Goal: Navigation & Orientation: Find specific page/section

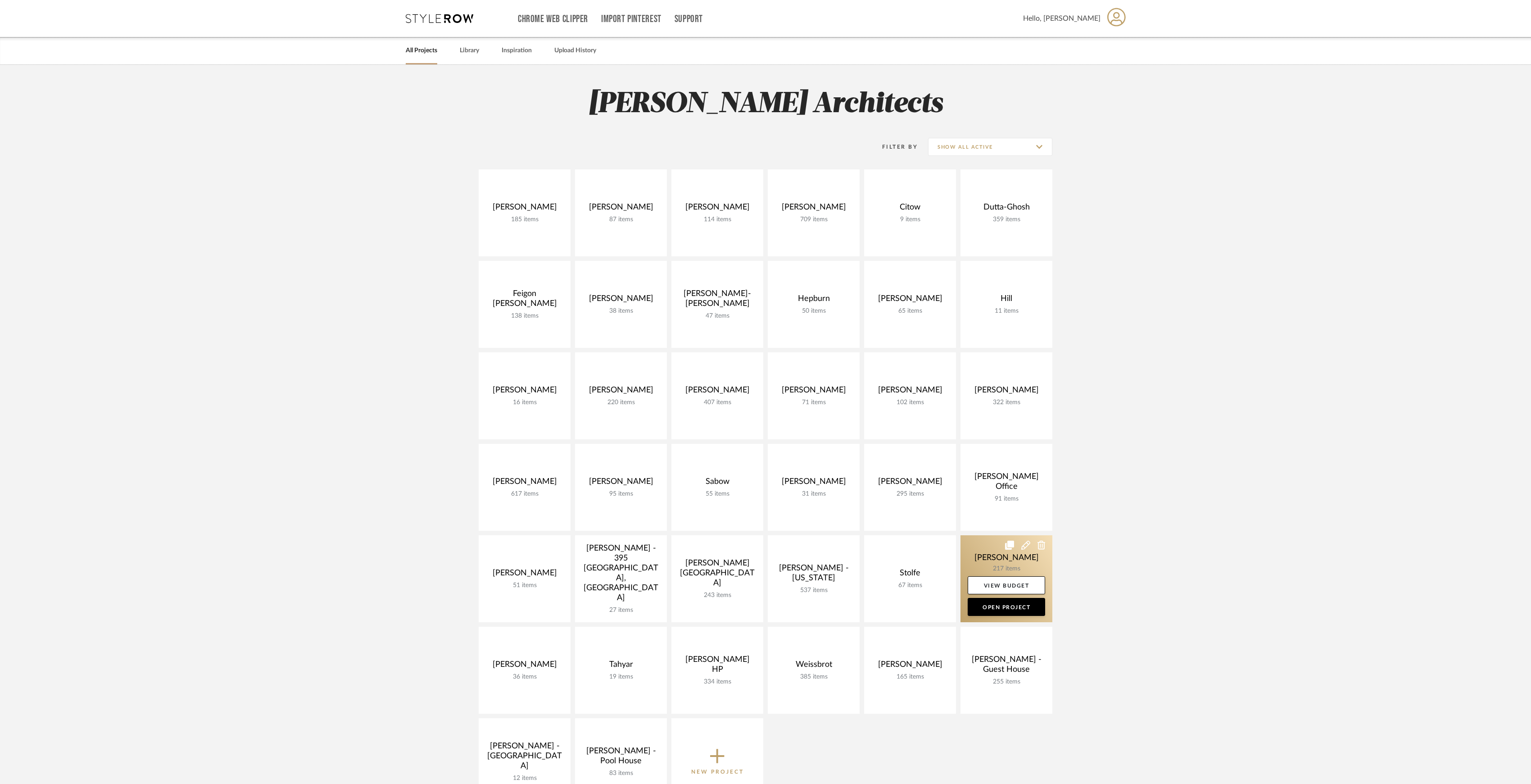
click at [995, 557] on link at bounding box center [1007, 578] width 92 height 87
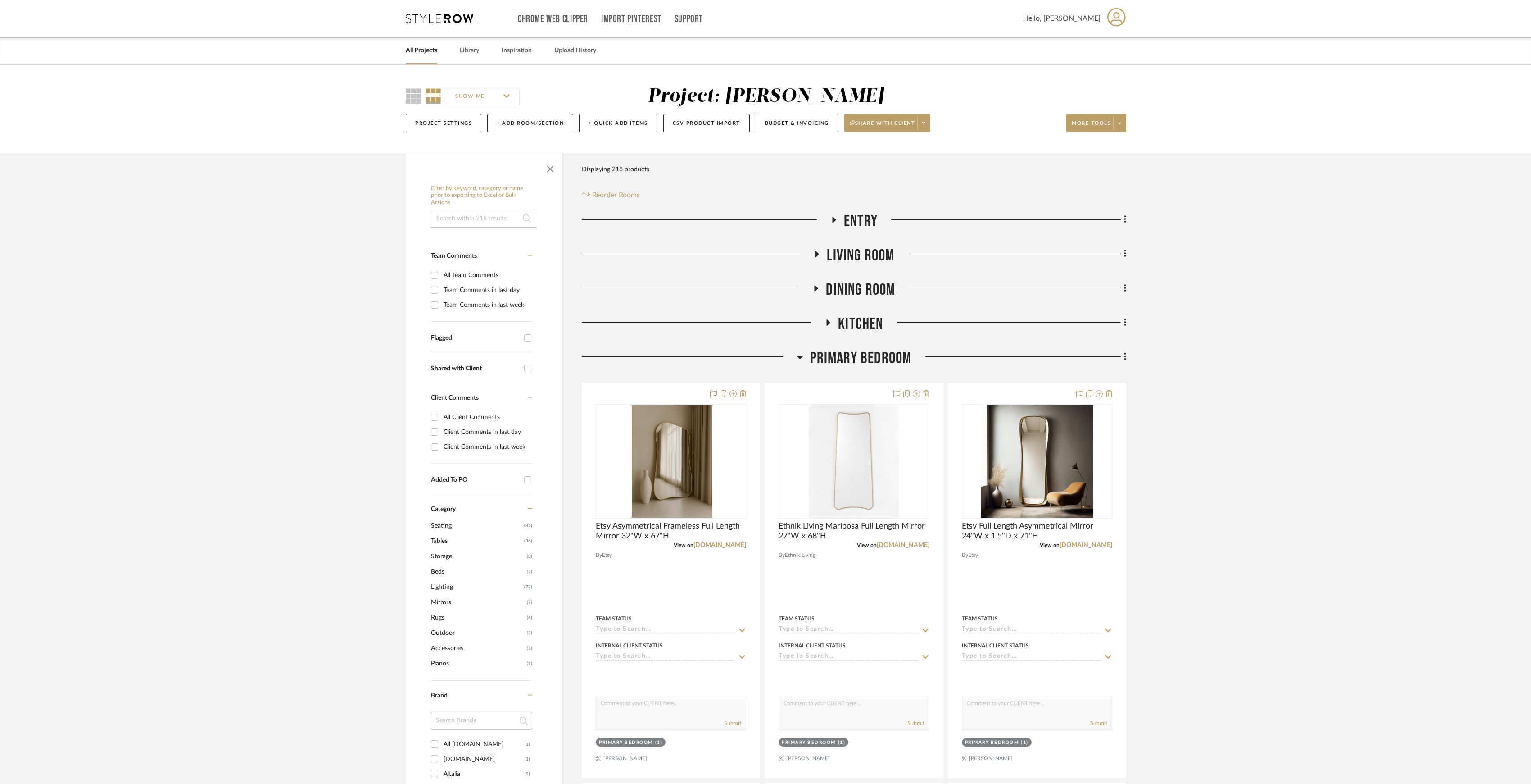
click at [431, 45] on link "All Projects" at bounding box center [421, 51] width 32 height 12
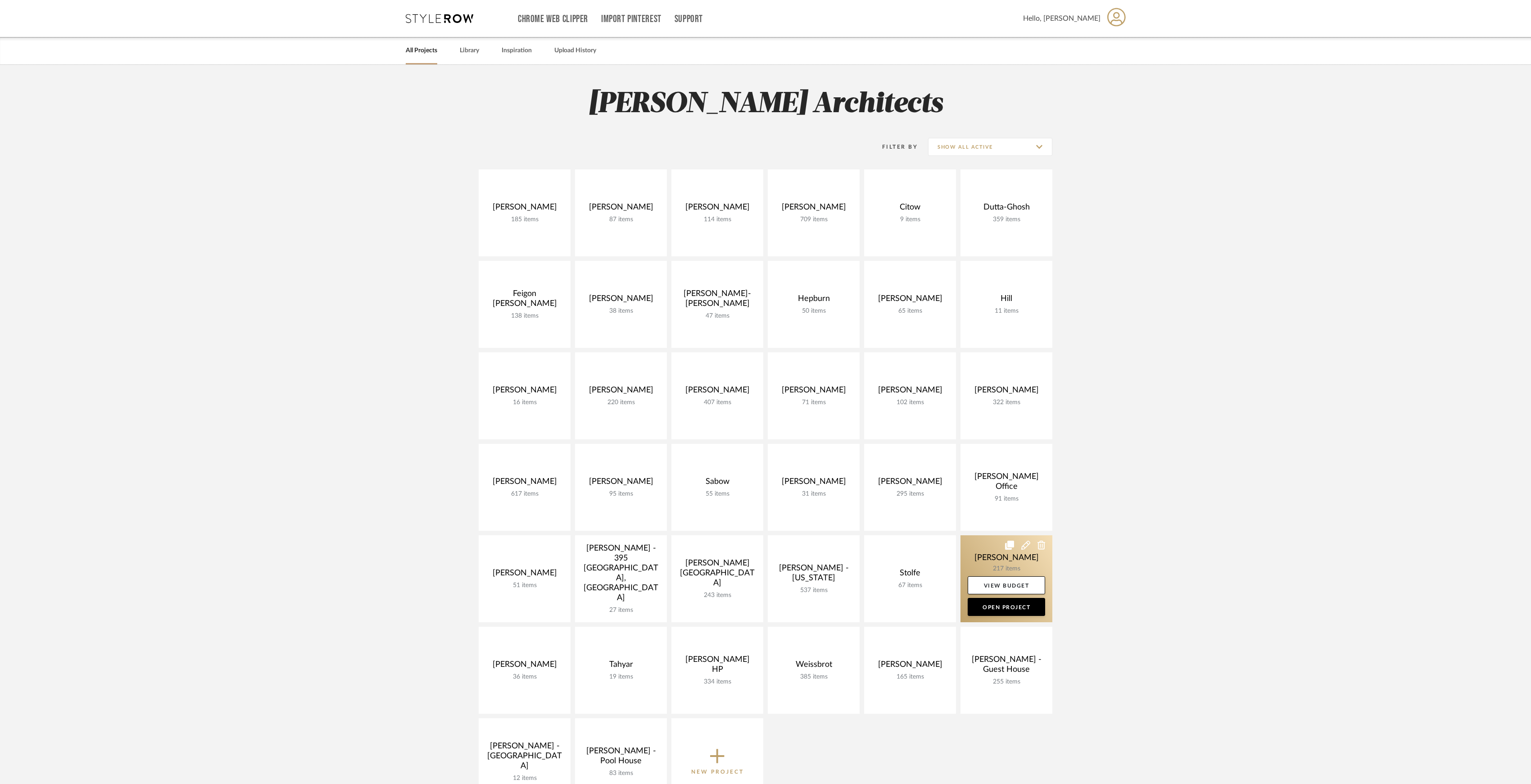
click at [991, 557] on link at bounding box center [1007, 578] width 92 height 87
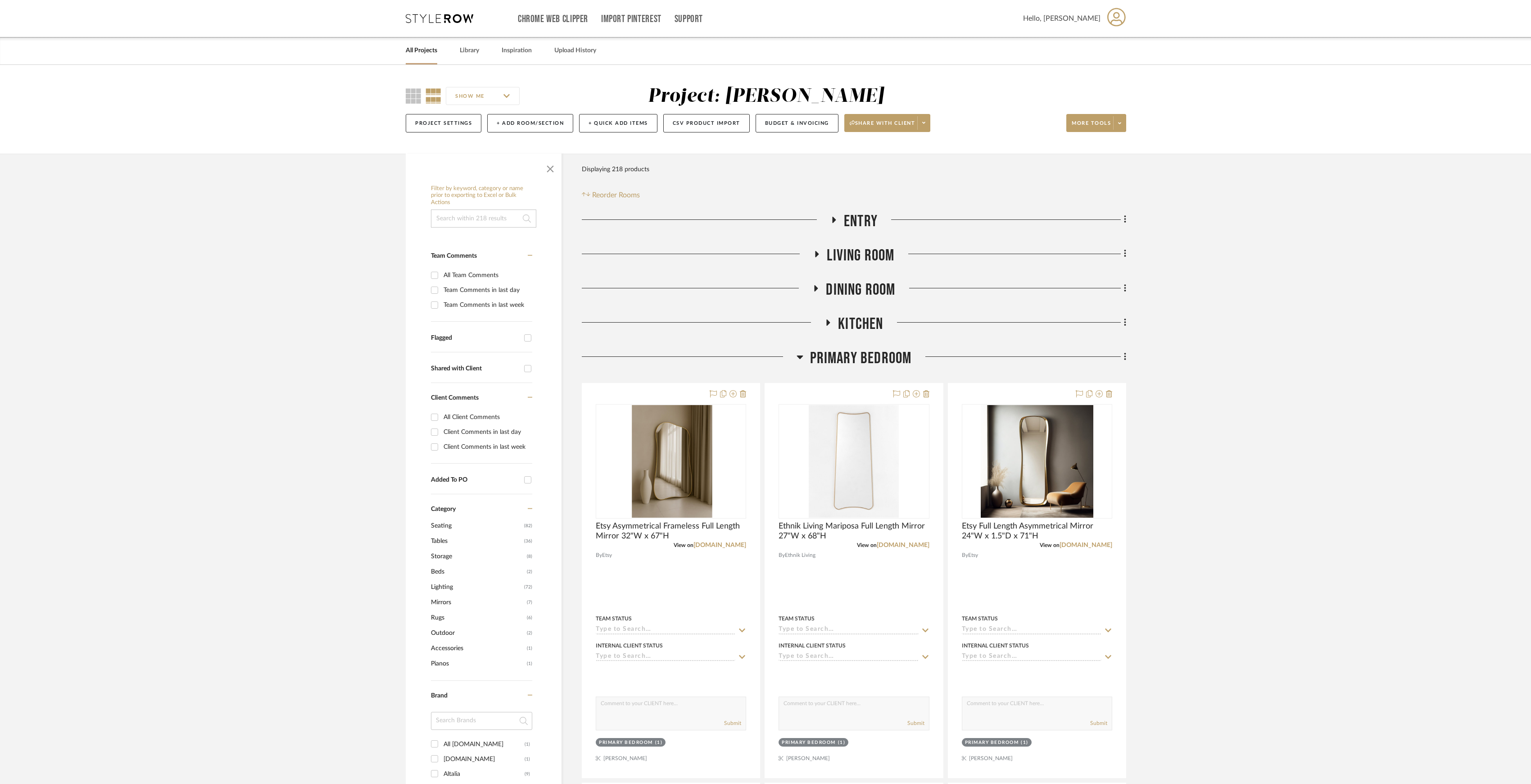
click at [888, 365] on span "Primary Bedroom" at bounding box center [861, 359] width 102 height 20
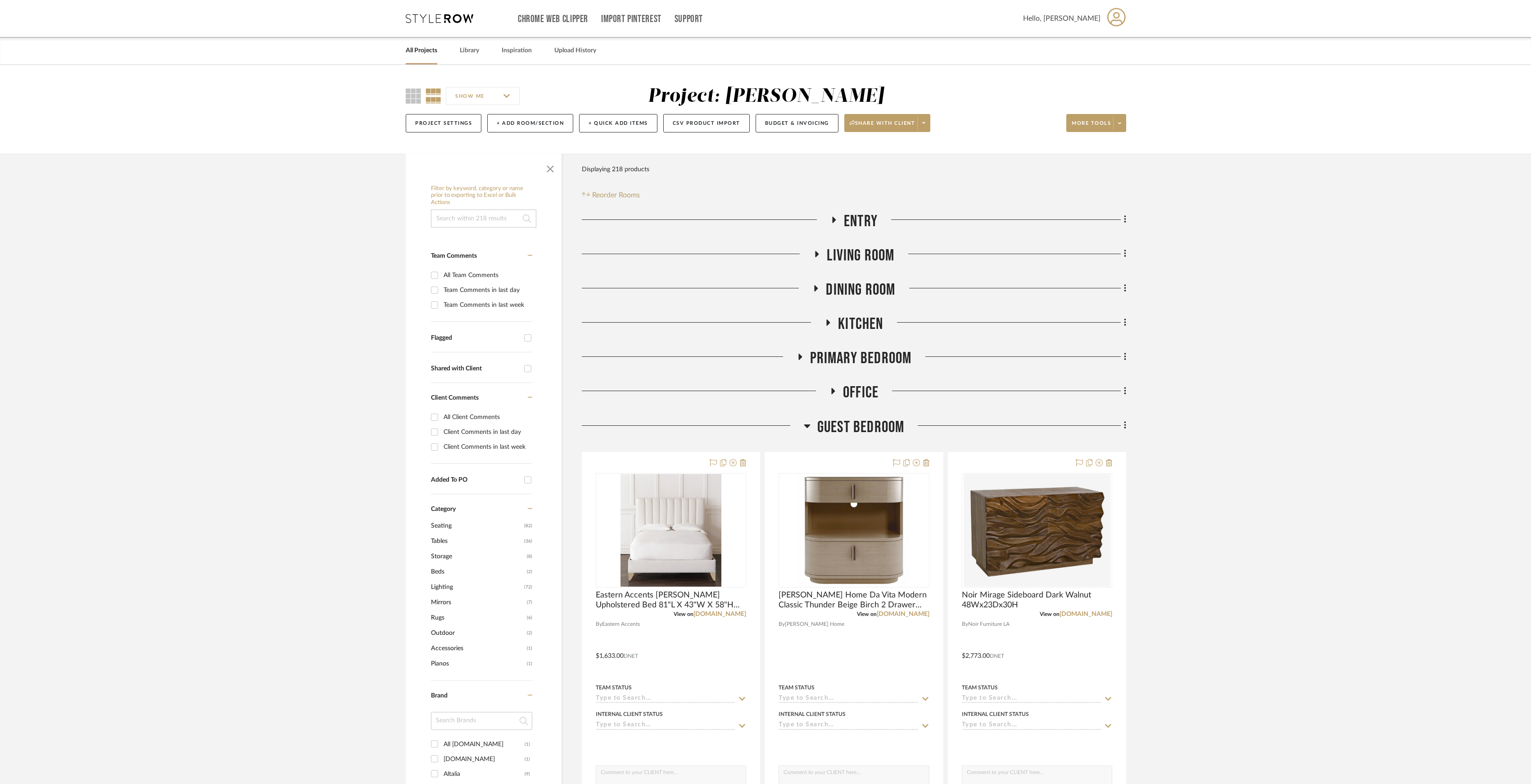
click at [869, 422] on span "Guest Bedroom" at bounding box center [861, 427] width 88 height 20
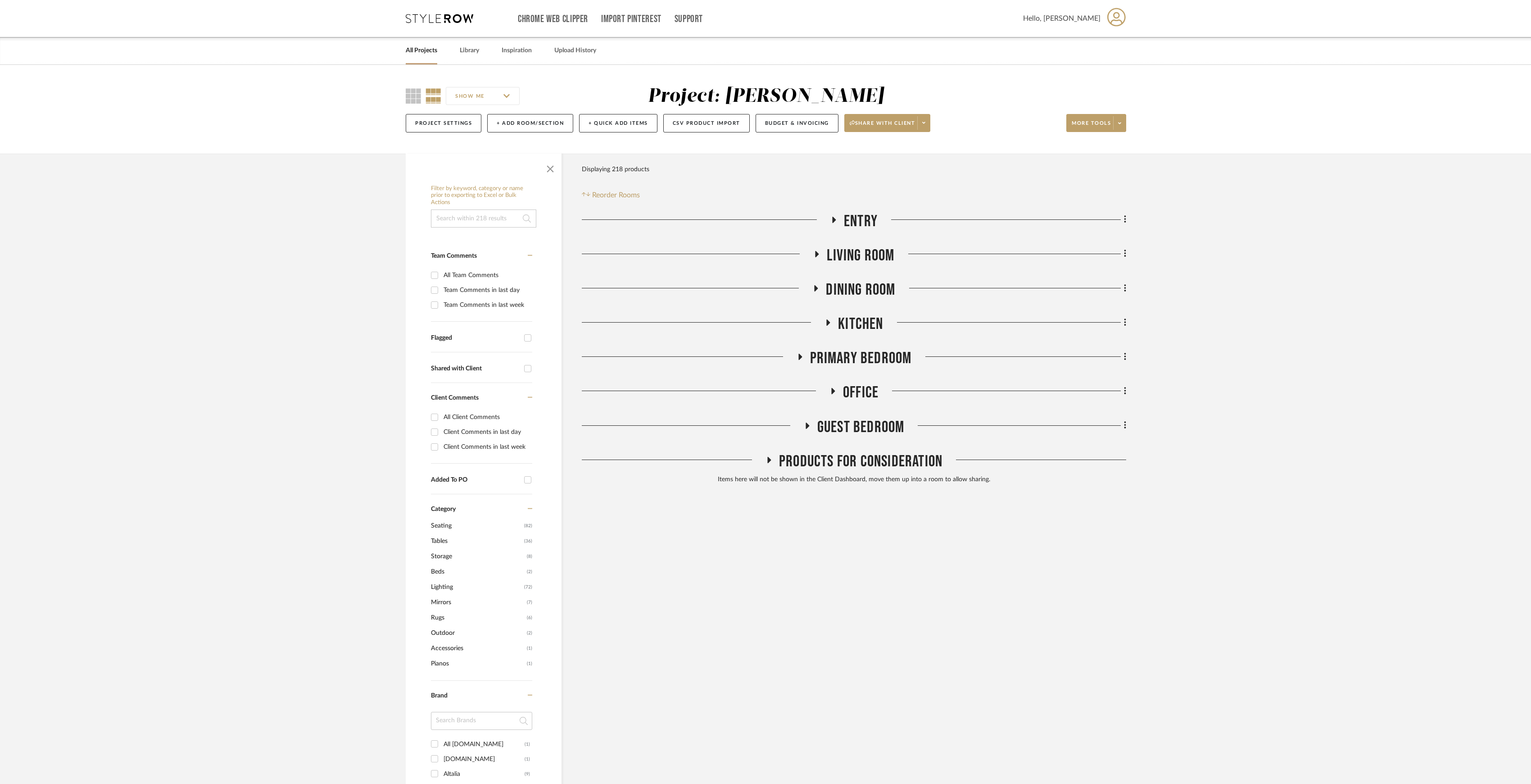
click at [881, 457] on span "Products For Consideration" at bounding box center [861, 461] width 163 height 20
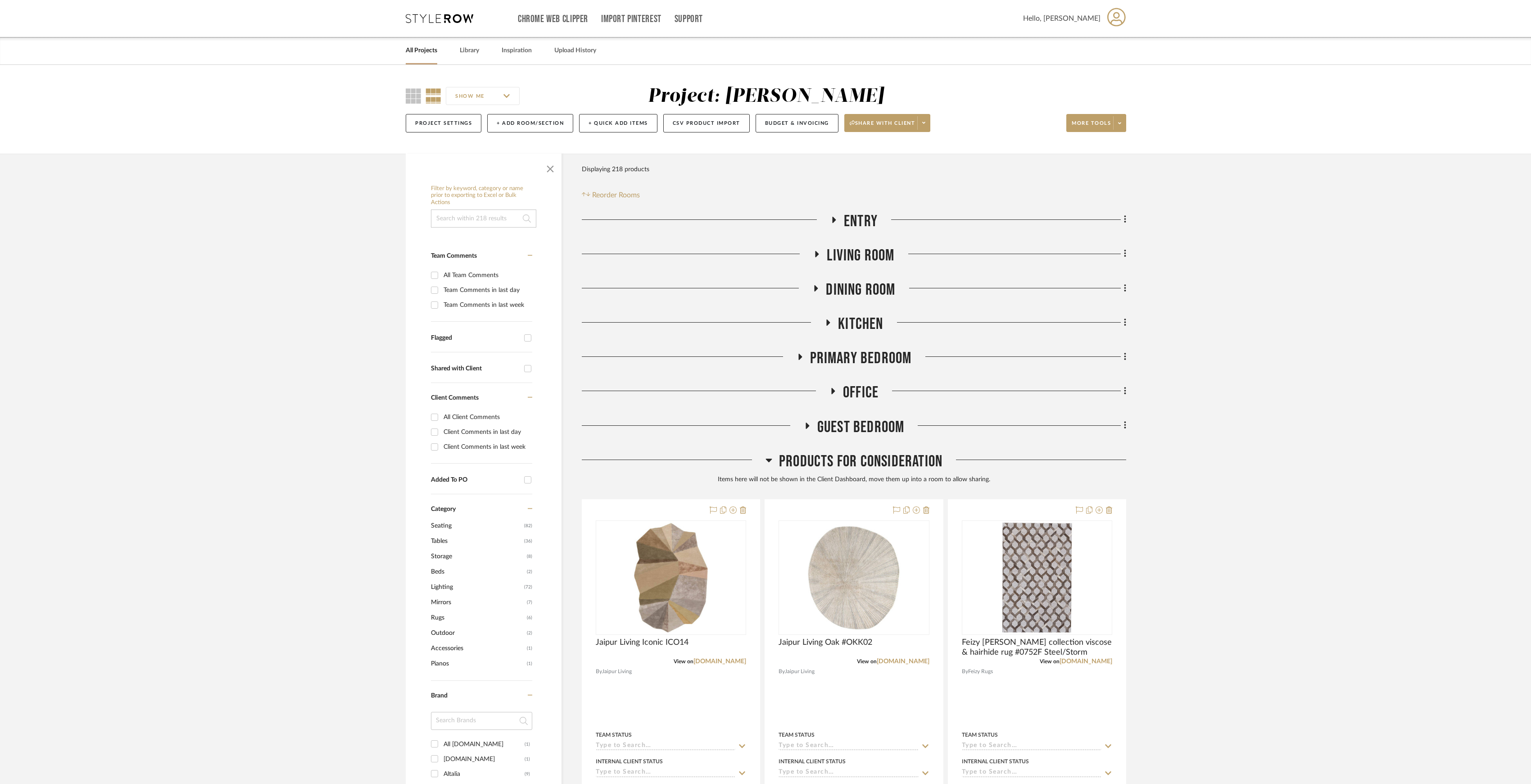
click at [894, 457] on span "Products For Consideration" at bounding box center [861, 461] width 163 height 20
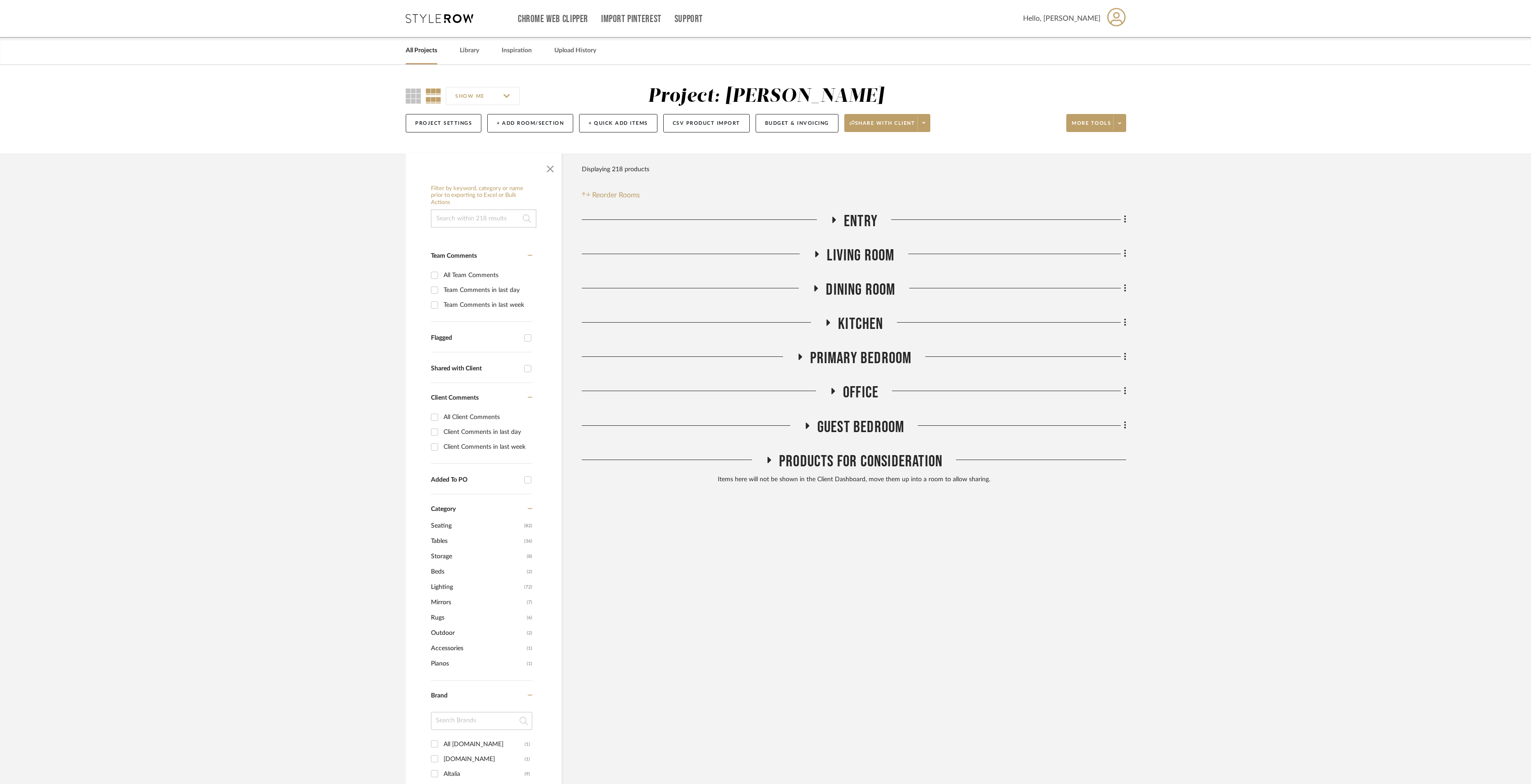
click at [863, 427] on span "Guest Bedroom" at bounding box center [861, 427] width 88 height 20
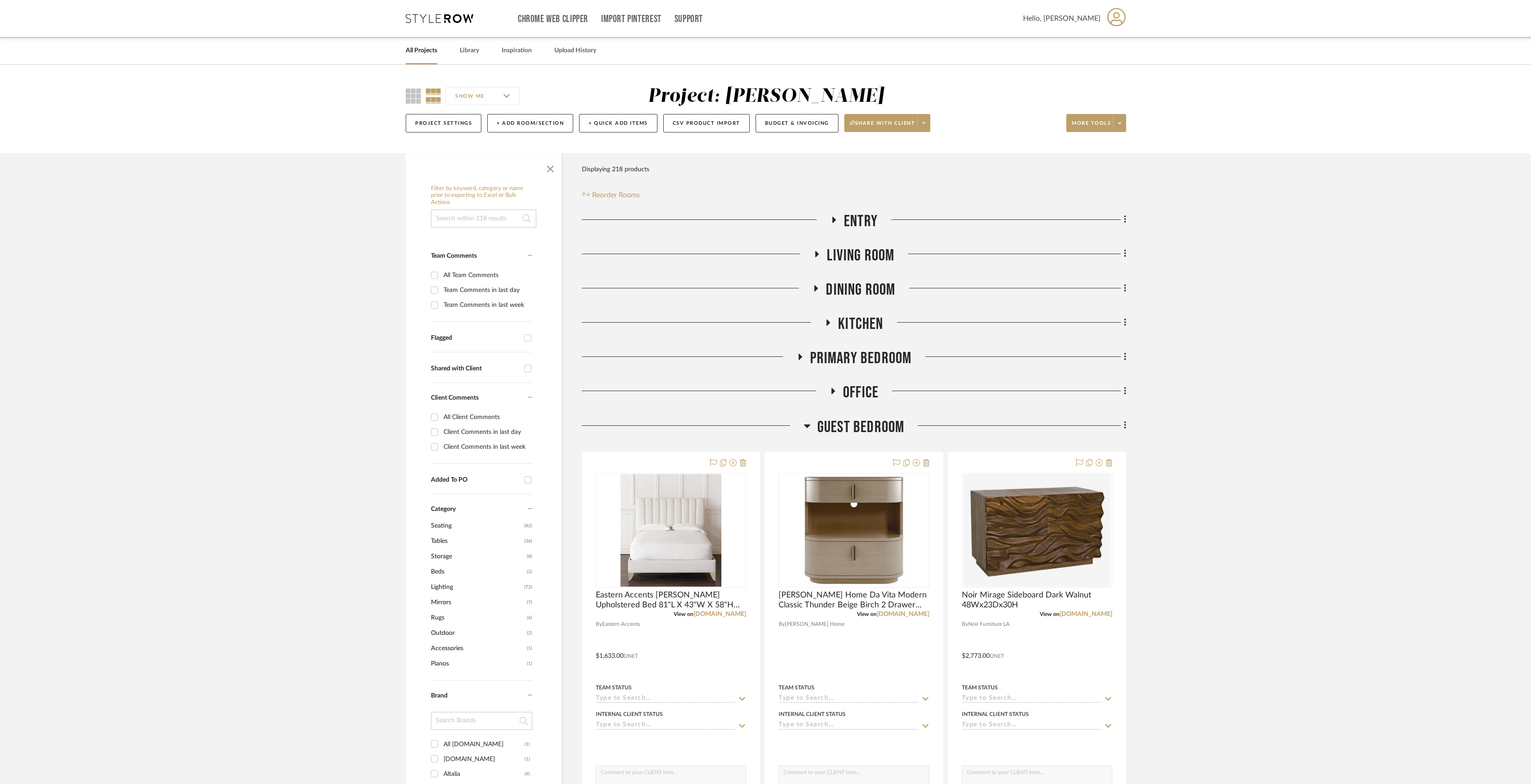
click at [863, 427] on span "Guest Bedroom" at bounding box center [861, 427] width 88 height 20
